Goal: Task Accomplishment & Management: Manage account settings

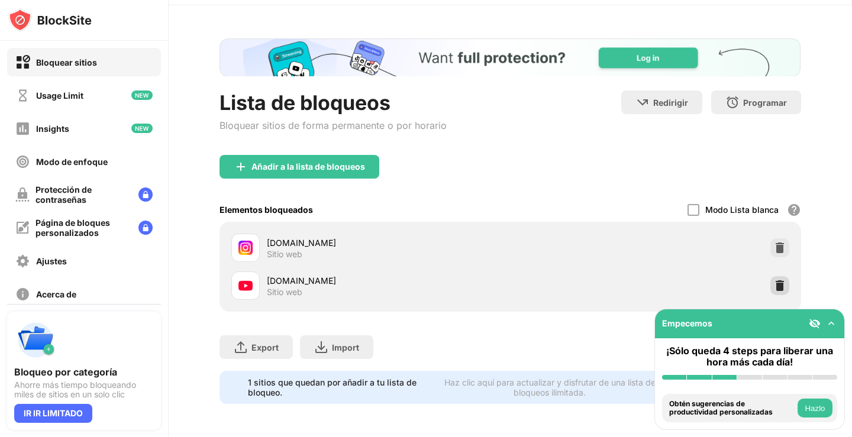
click at [774, 280] on img at bounding box center [780, 286] width 12 height 12
